Goal: Transaction & Acquisition: Purchase product/service

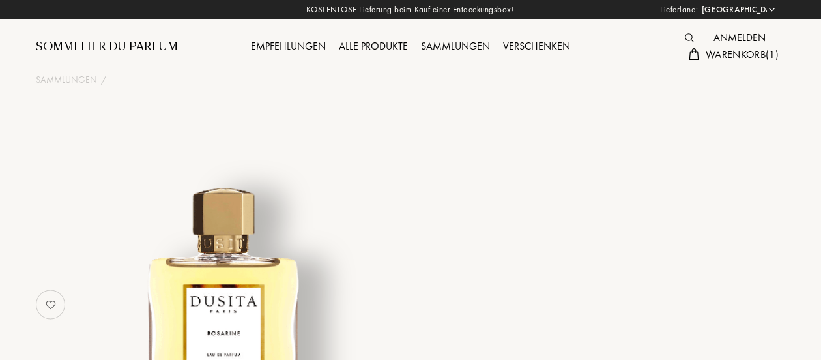
select select "DE"
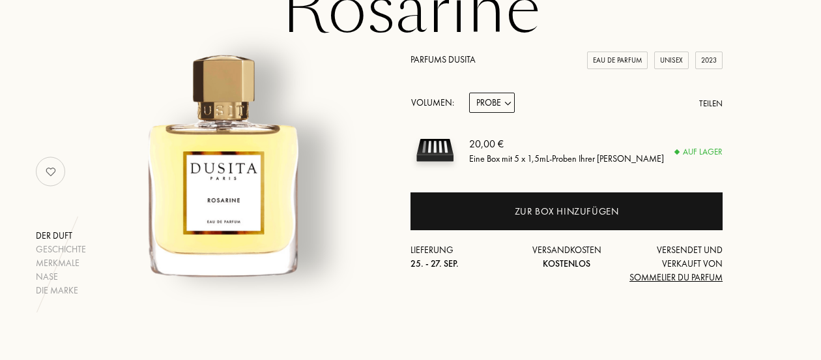
scroll to position [134, 0]
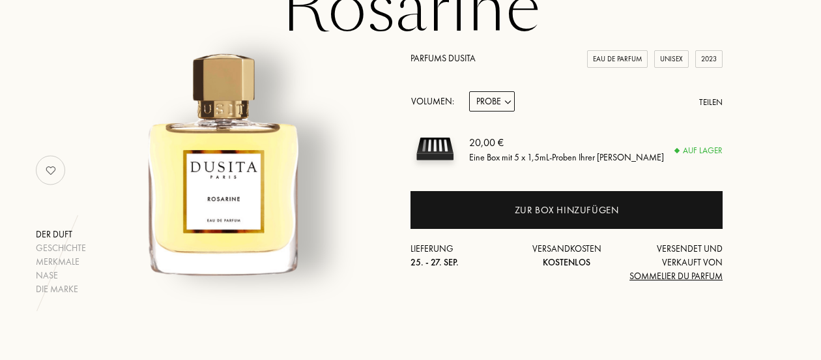
click at [506, 101] on select "Probe 15mL 50mL 100mL" at bounding box center [492, 101] width 46 height 20
select select "2"
click at [469, 91] on select "Probe 15mL 50mL 100mL" at bounding box center [492, 101] width 46 height 20
select select "2"
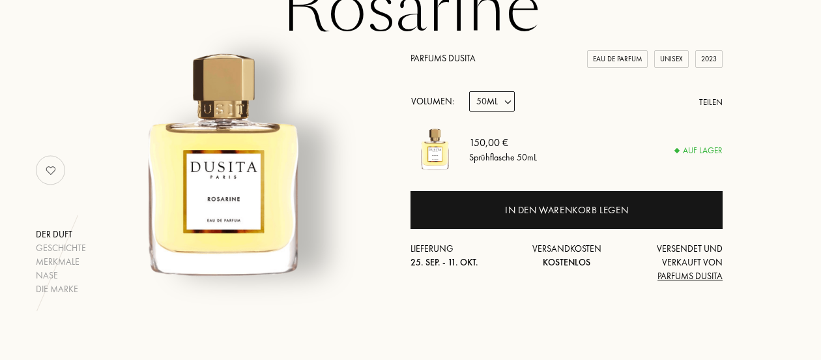
click at [509, 100] on select "Probe 15mL 50mL 100mL" at bounding box center [492, 101] width 46 height 20
select select "1"
click at [469, 91] on select "Probe 15mL 50mL 100mL" at bounding box center [492, 101] width 46 height 20
select select "1"
